Goal: Transaction & Acquisition: Purchase product/service

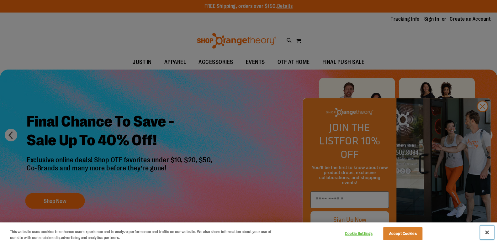
click at [488, 232] on button "Close" at bounding box center [487, 233] width 14 height 14
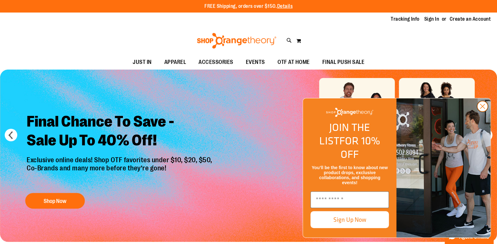
click at [483, 112] on circle "Close dialog" at bounding box center [483, 106] width 10 height 10
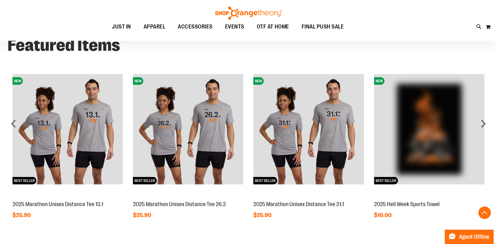
scroll to position [452, 0]
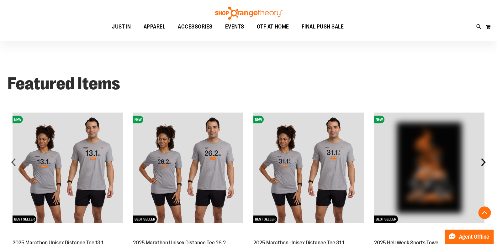
click at [482, 163] on div "next" at bounding box center [483, 162] width 13 height 13
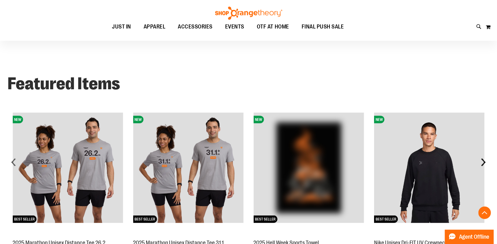
click at [480, 163] on div "next" at bounding box center [483, 162] width 13 height 13
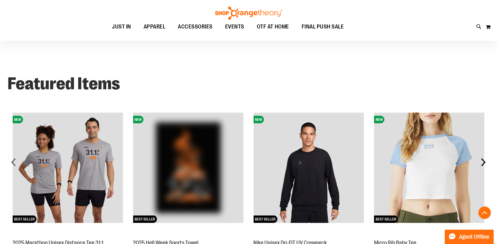
click at [485, 162] on div "next" at bounding box center [483, 162] width 13 height 13
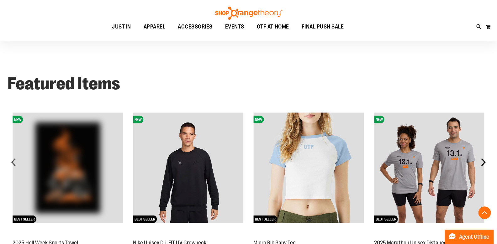
click at [485, 161] on div "next" at bounding box center [483, 162] width 13 height 13
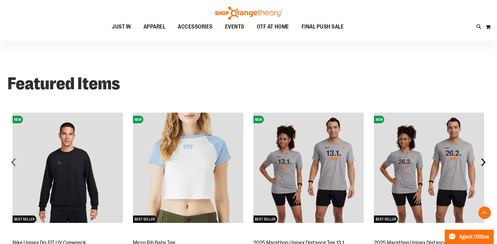
click at [485, 161] on div "next" at bounding box center [483, 162] width 13 height 13
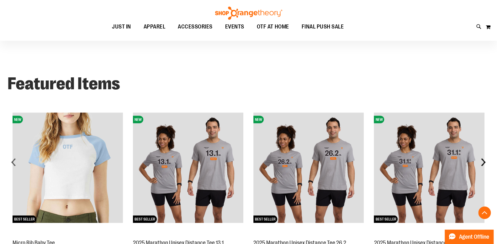
click at [485, 161] on div "next" at bounding box center [483, 162] width 13 height 13
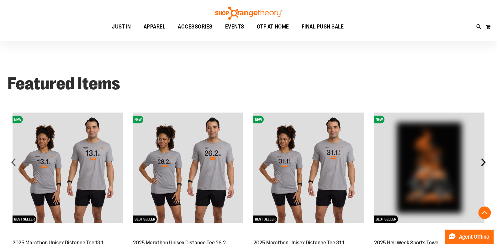
click at [486, 160] on div "next" at bounding box center [483, 162] width 13 height 13
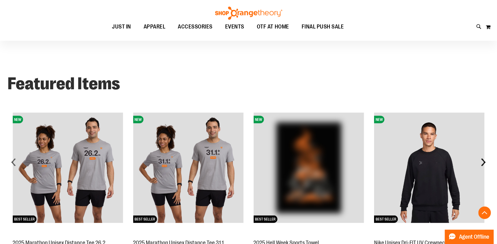
click at [486, 160] on div "next" at bounding box center [483, 162] width 13 height 13
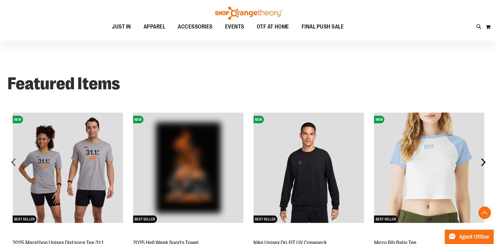
click at [486, 160] on div "next" at bounding box center [483, 162] width 13 height 13
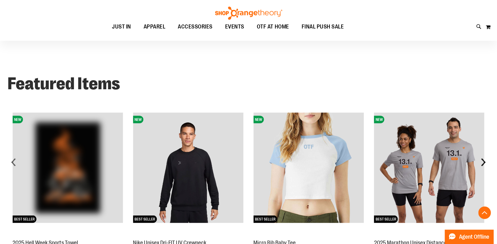
click at [487, 160] on div "next" at bounding box center [483, 162] width 13 height 13
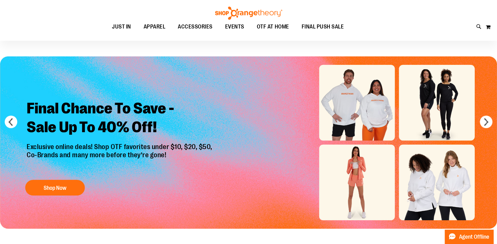
scroll to position [0, 0]
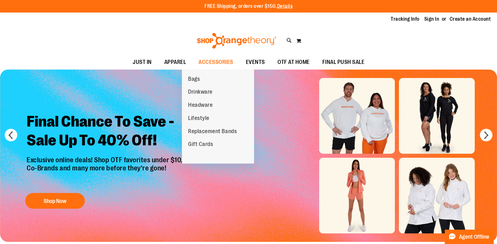
click at [210, 132] on span "Replacement Bands" at bounding box center [212, 132] width 49 height 8
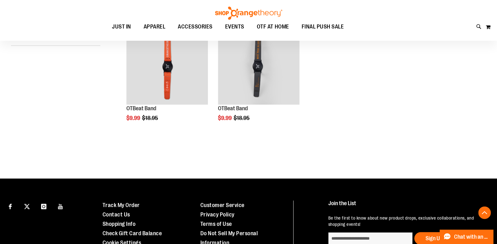
scroll to position [62, 0]
